Goal: Information Seeking & Learning: Learn about a topic

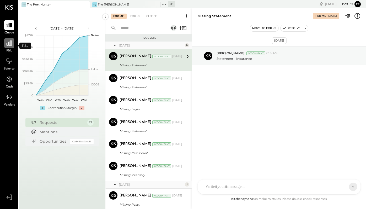
click at [12, 43] on icon at bounding box center [9, 43] width 5 height 5
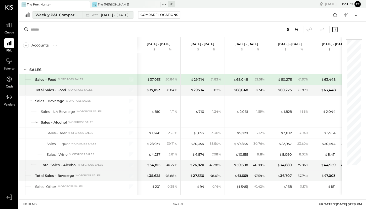
click at [117, 15] on span "[DATE] - [DATE]" at bounding box center [114, 15] width 27 height 5
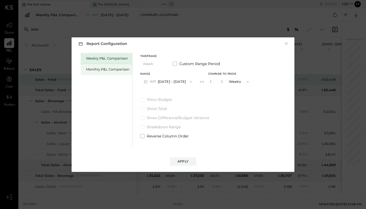
click at [115, 71] on div "Monthly P&L Comparison" at bounding box center [107, 69] width 43 height 5
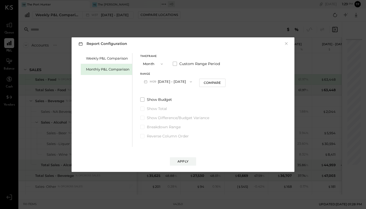
click at [162, 63] on icon "button" at bounding box center [161, 64] width 4 height 4
click at [155, 93] on div "Year" at bounding box center [153, 91] width 26 height 9
click at [188, 81] on button "[DATE] - [DATE]" at bounding box center [167, 82] width 55 height 10
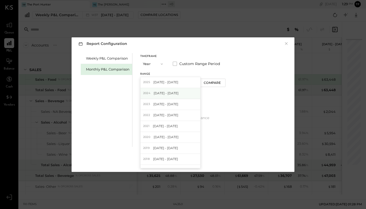
click at [186, 91] on div "[DATE] - [DATE]" at bounding box center [170, 93] width 60 height 11
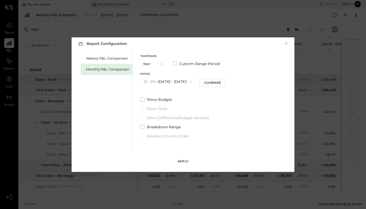
click at [184, 161] on div "Apply" at bounding box center [182, 161] width 11 height 4
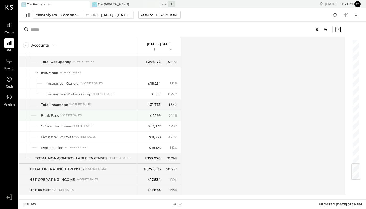
scroll to position [1051, 0]
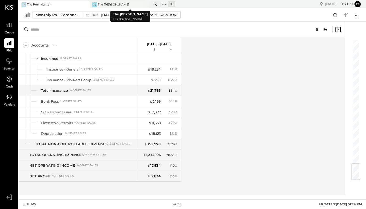
click at [115, 4] on div "The [PERSON_NAME]" at bounding box center [113, 5] width 31 height 4
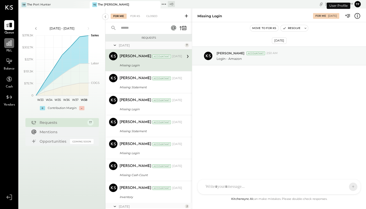
click at [13, 48] on div at bounding box center [9, 43] width 10 height 10
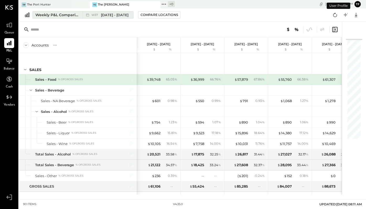
click at [68, 16] on div "Weekly P&L Comparison" at bounding box center [57, 14] width 44 height 5
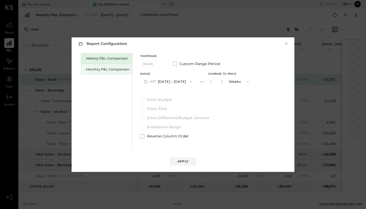
click at [113, 69] on div "Monthly P&L Comparison" at bounding box center [107, 69] width 43 height 5
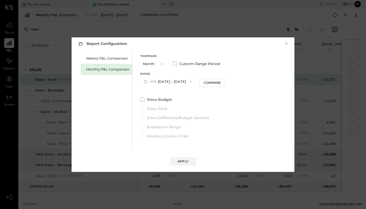
click at [180, 82] on button "M09 [DATE] - [DATE]" at bounding box center [167, 82] width 55 height 10
click at [112, 70] on div "Monthly P&L Comparison" at bounding box center [107, 69] width 43 height 5
click at [156, 64] on button "Month" at bounding box center [153, 64] width 26 height 10
click at [153, 95] on div "Year" at bounding box center [153, 91] width 26 height 9
click at [186, 82] on button "[DATE] - [DATE]" at bounding box center [167, 82] width 55 height 10
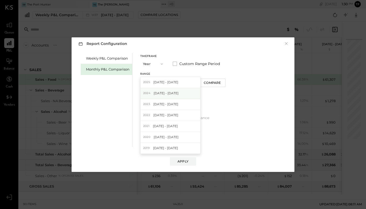
click at [185, 94] on div "[DATE] - [DATE]" at bounding box center [170, 93] width 60 height 11
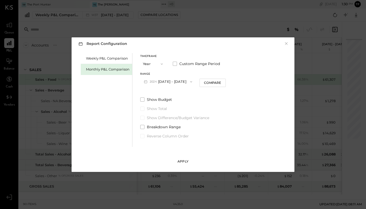
click at [185, 162] on div "Apply" at bounding box center [182, 161] width 11 height 4
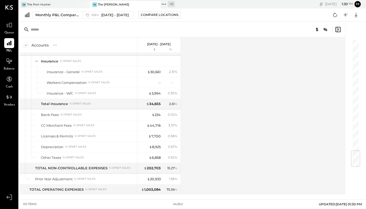
scroll to position [943, 0]
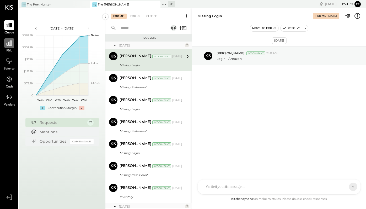
click at [9, 43] on icon at bounding box center [9, 43] width 7 height 7
